Goal: Find specific page/section: Find specific page/section

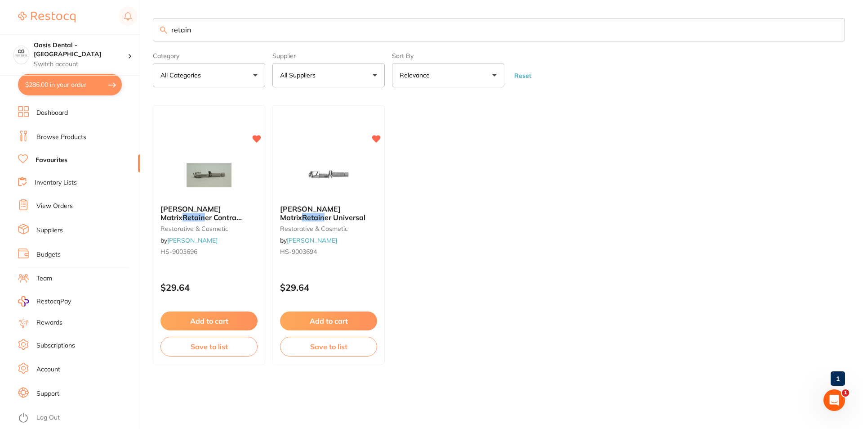
drag, startPoint x: 199, startPoint y: 27, endPoint x: 163, endPoint y: 26, distance: 36.0
click at [163, 26] on input "retain" at bounding box center [499, 29] width 692 height 23
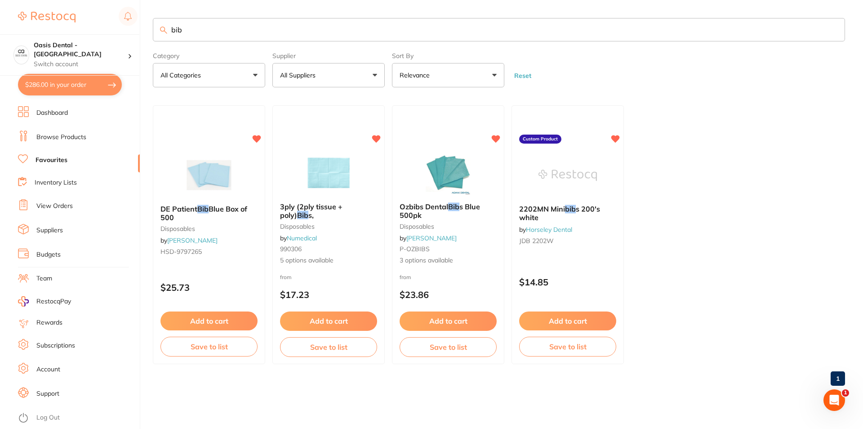
type input "bib"
click at [74, 137] on link "Browse Products" at bounding box center [61, 137] width 50 height 9
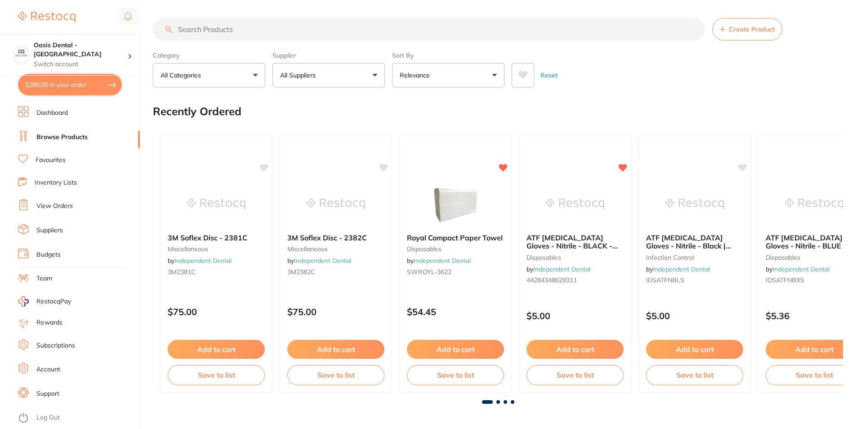
click at [211, 36] on input "search" at bounding box center [429, 29] width 552 height 22
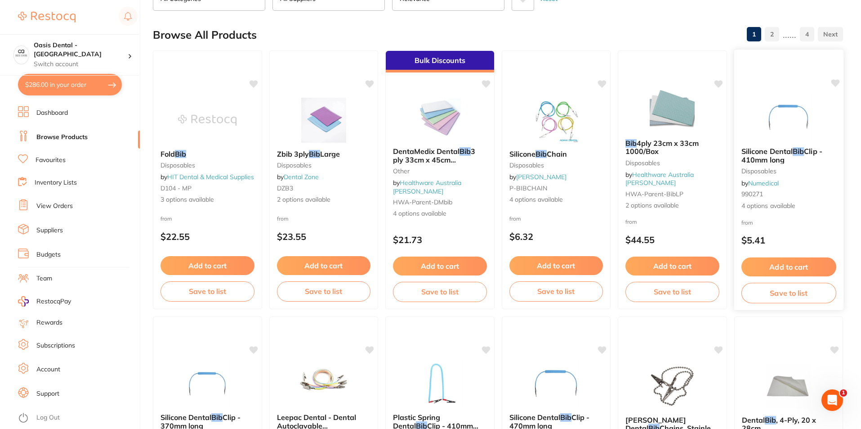
scroll to position [180, 0]
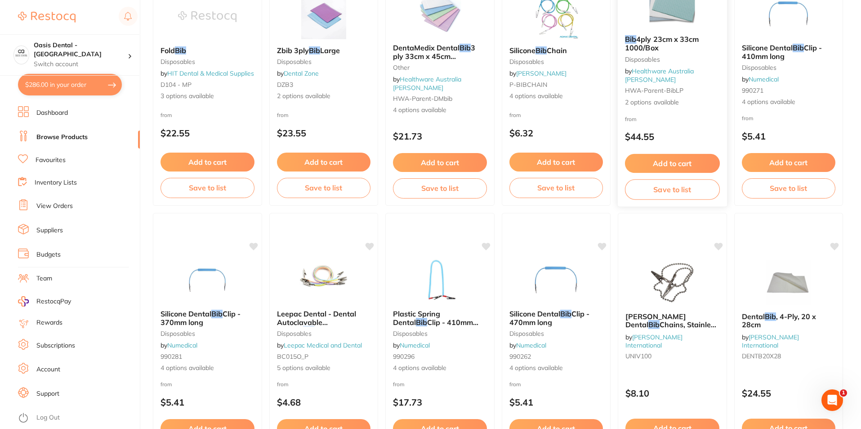
type input "bib"
click at [62, 157] on link "Favourites" at bounding box center [51, 160] width 30 height 9
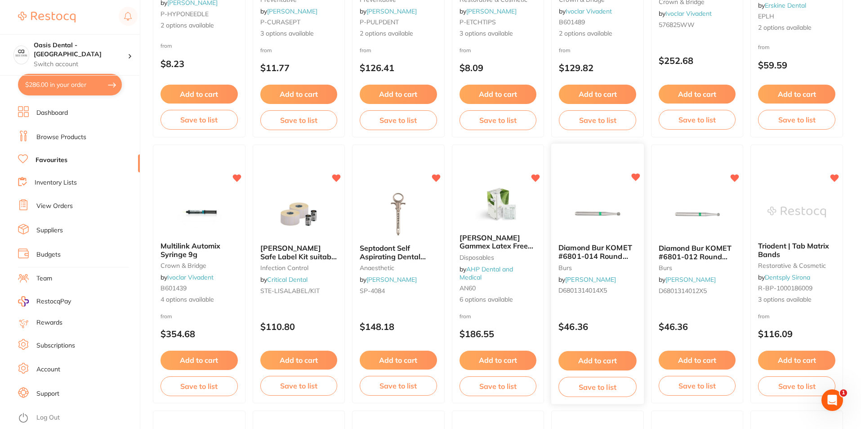
scroll to position [809, 0]
